Goal: Task Accomplishment & Management: Complete application form

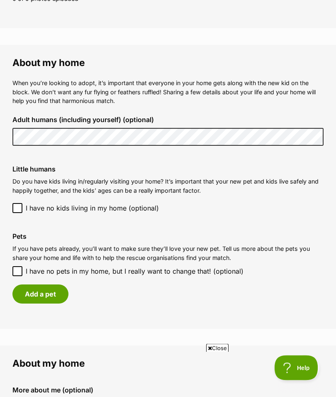
scroll to position [564, 0]
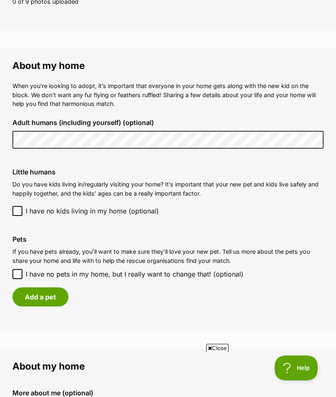
click at [20, 279] on div "Pets If you have pets already, you’ll want to make sure they’ll love your new p…" at bounding box center [168, 271] width 325 height 84
click at [22, 269] on input "I have no pets in my home, but I really want to change that! (optional)" at bounding box center [17, 274] width 10 height 10
checkbox input "true"
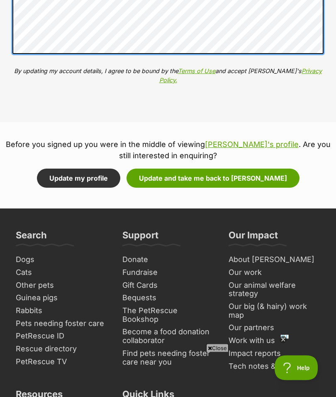
scroll to position [994, 0]
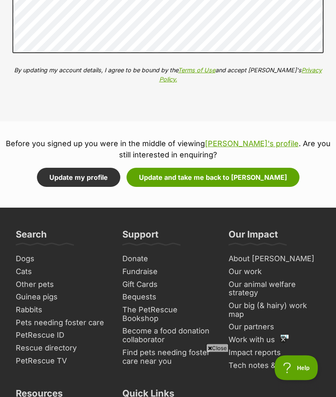
click at [218, 174] on button "Update and take me back to Milo" at bounding box center [213, 177] width 173 height 19
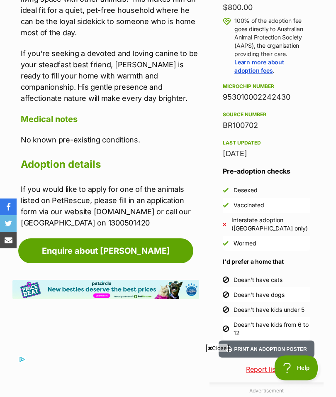
click at [155, 238] on link "Enquire about Milo" at bounding box center [105, 250] width 175 height 25
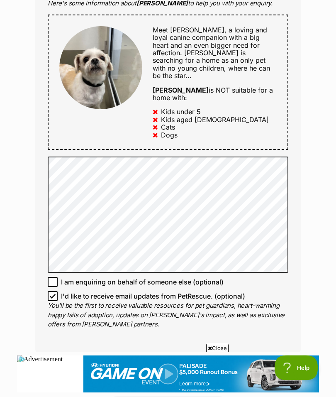
scroll to position [416, 0]
